Goal: Navigation & Orientation: Find specific page/section

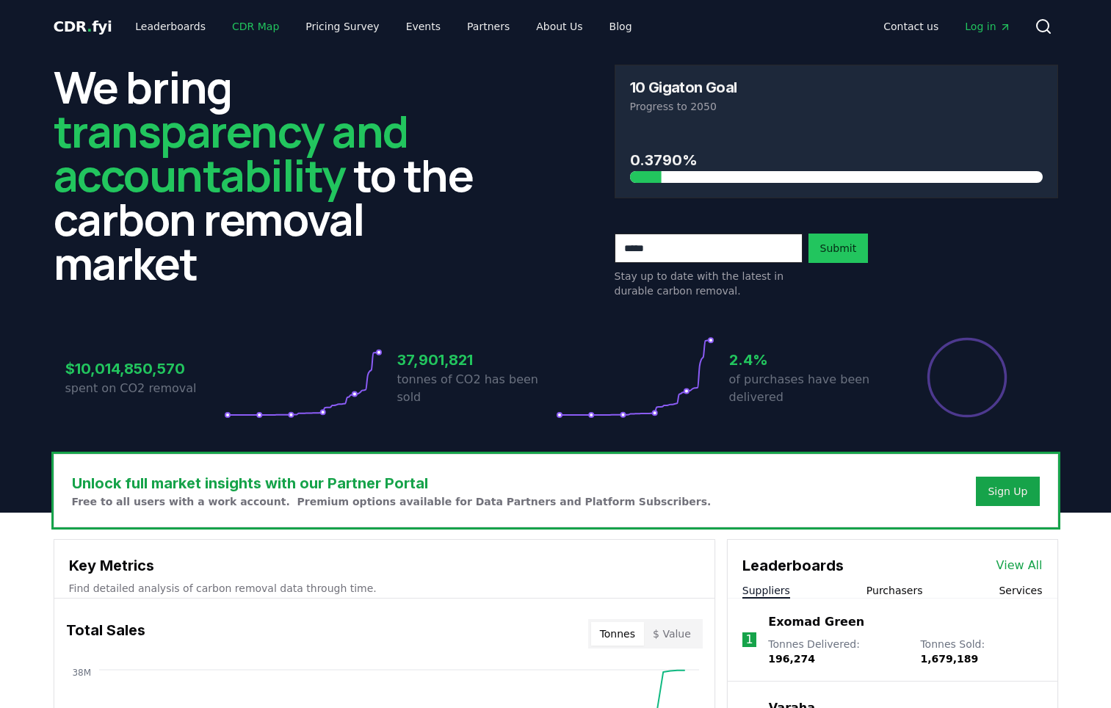
click at [256, 27] on link "CDR Map" at bounding box center [255, 26] width 70 height 26
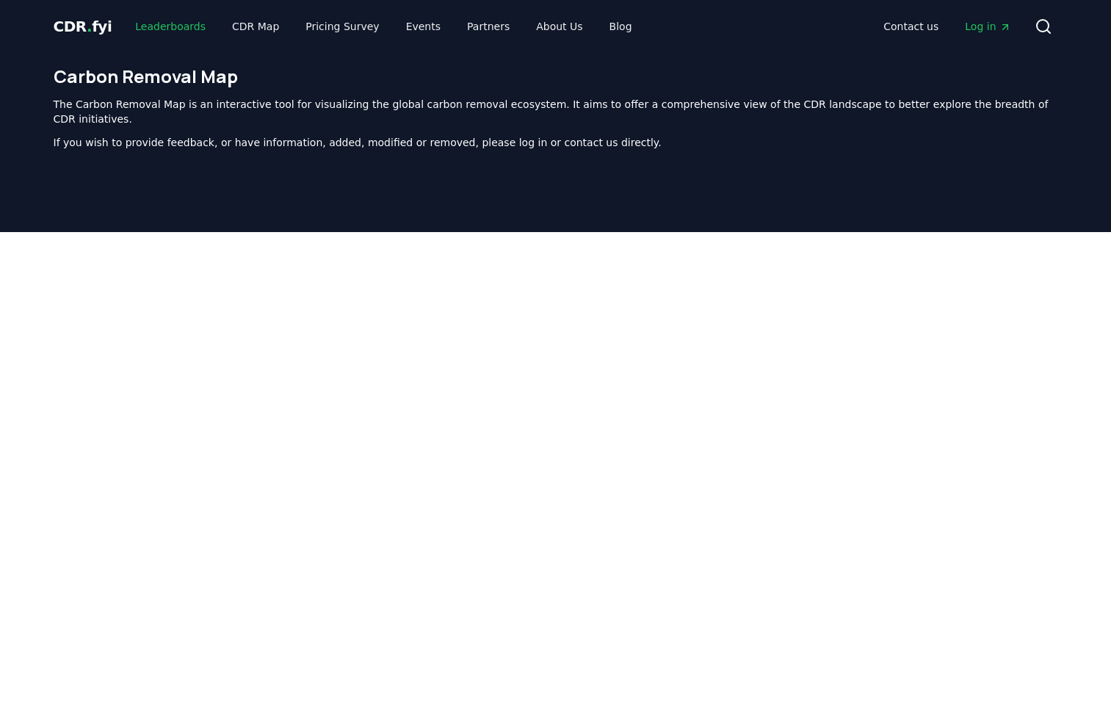
click at [126, 22] on link "Leaderboards" at bounding box center [170, 26] width 94 height 26
